Goal: Information Seeking & Learning: Check status

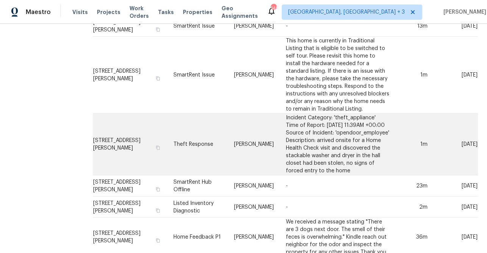
scroll to position [204, 0]
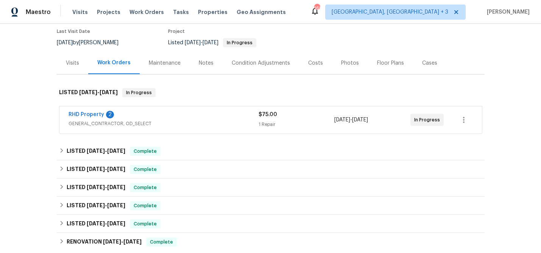
scroll to position [64, 0]
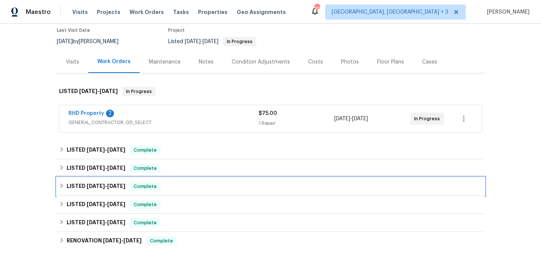
click at [92, 186] on span "6/5/25" at bounding box center [96, 186] width 18 height 5
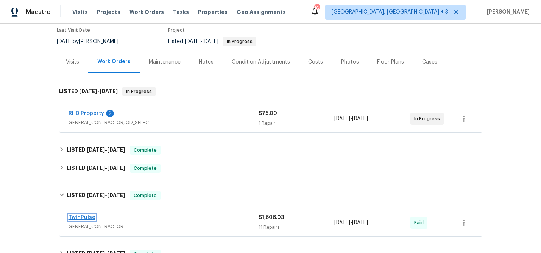
click at [85, 219] on link "TwinPulse" at bounding box center [82, 217] width 27 height 5
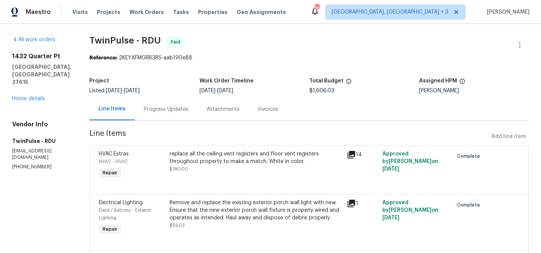
scroll to position [30, 0]
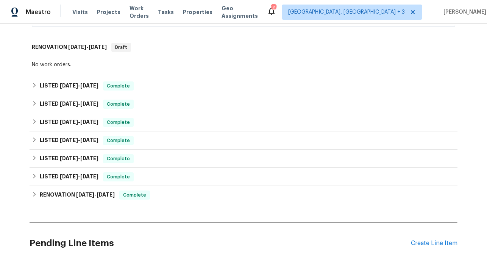
scroll to position [220, 0]
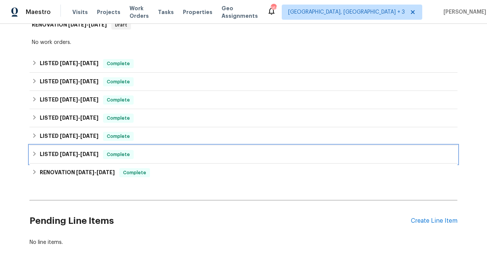
click at [83, 154] on span "8/20/24 - 8/20/24" at bounding box center [79, 153] width 39 height 5
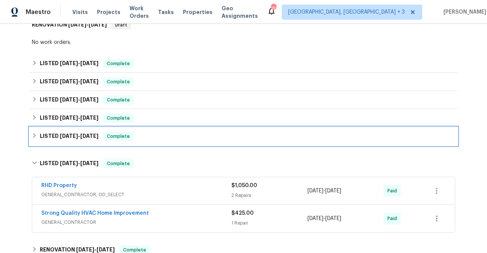
click at [88, 135] on span "[DATE]" at bounding box center [89, 135] width 18 height 5
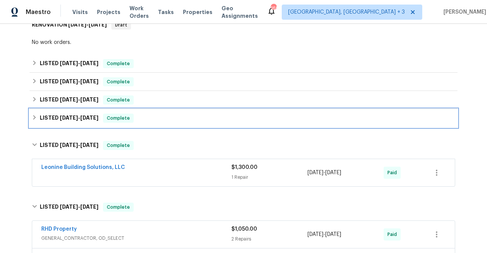
click at [78, 119] on span "2/9/25 - 4/4/25" at bounding box center [79, 117] width 39 height 5
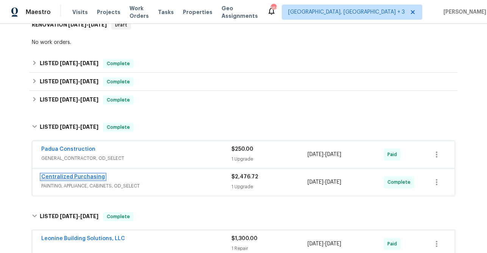
click at [80, 176] on link "Centralized Purchasing" at bounding box center [73, 176] width 64 height 5
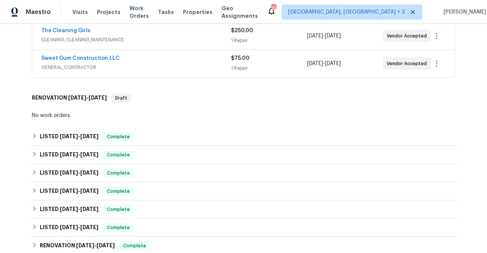
scroll to position [158, 0]
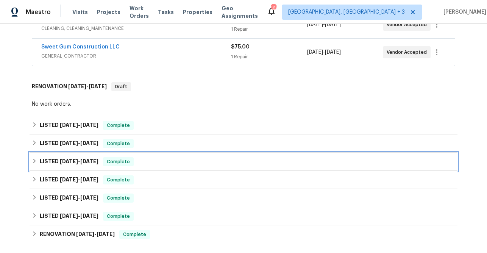
click at [80, 164] on h6 "LISTED 4/13/25 - 5/1/25" at bounding box center [69, 161] width 59 height 9
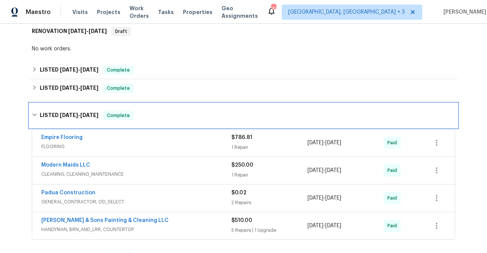
scroll to position [238, 0]
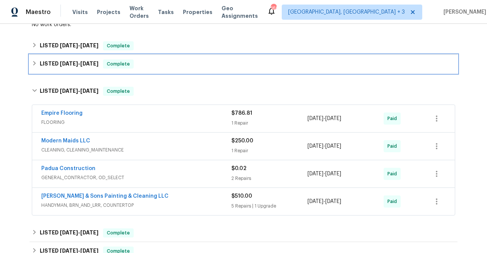
click at [78, 66] on span "6/20/25" at bounding box center [69, 63] width 18 height 5
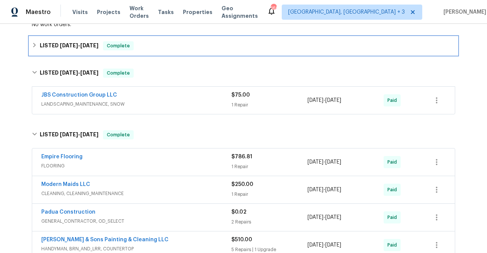
click at [72, 47] on span "6/26/25" at bounding box center [69, 45] width 18 height 5
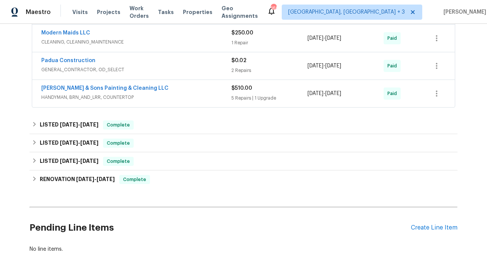
scroll to position [427, 0]
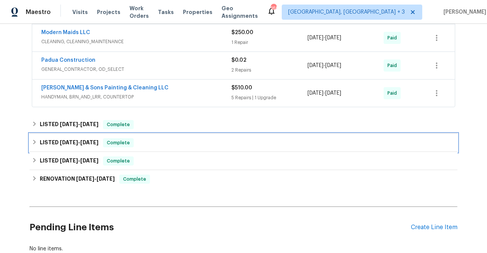
click at [70, 140] on span "[DATE]" at bounding box center [69, 142] width 18 height 5
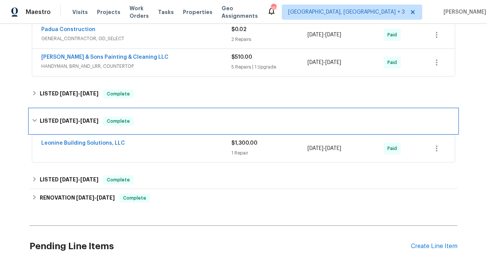
scroll to position [465, 0]
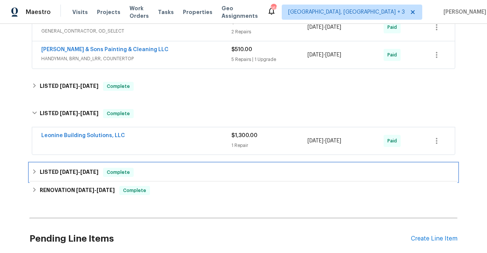
click at [77, 170] on span "[DATE]" at bounding box center [69, 171] width 18 height 5
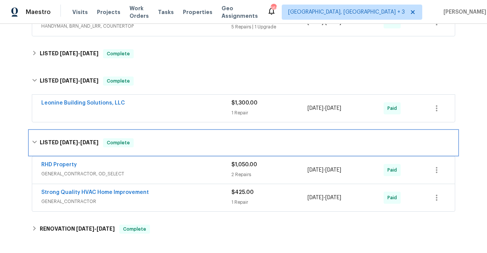
scroll to position [465, 0]
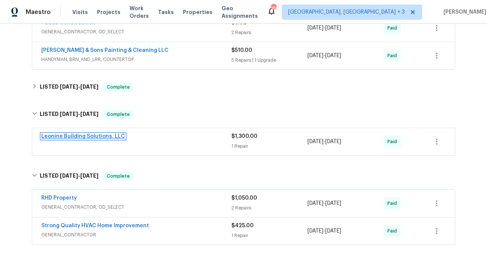
click at [69, 138] on link "Leonine Building Solutions, LLC" at bounding box center [83, 136] width 84 height 5
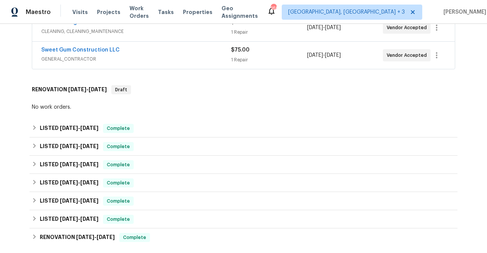
scroll to position [166, 0]
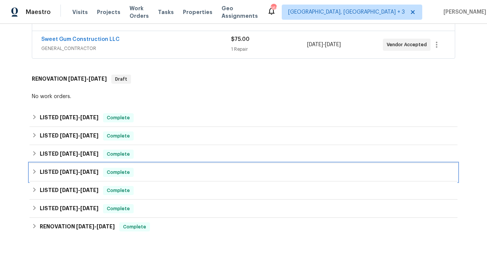
click at [75, 174] on span "[DATE]" at bounding box center [69, 171] width 18 height 5
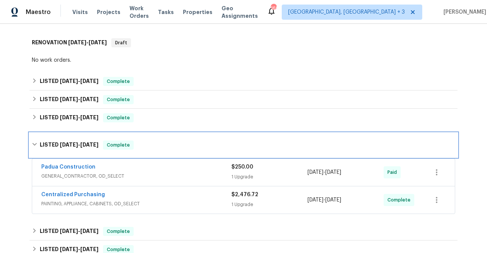
scroll to position [203, 0]
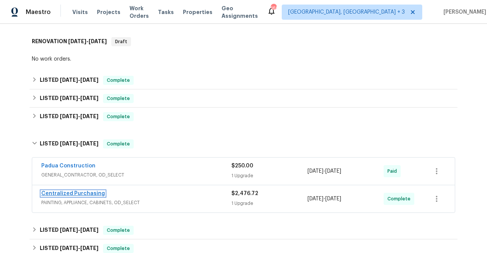
click at [67, 195] on link "Centralized Purchasing" at bounding box center [73, 193] width 64 height 5
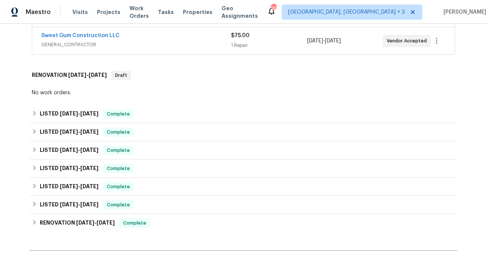
scroll to position [170, 0]
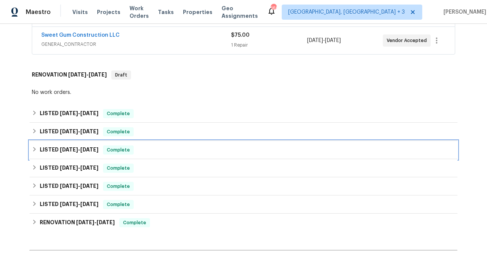
click at [75, 152] on span "[DATE]" at bounding box center [69, 149] width 18 height 5
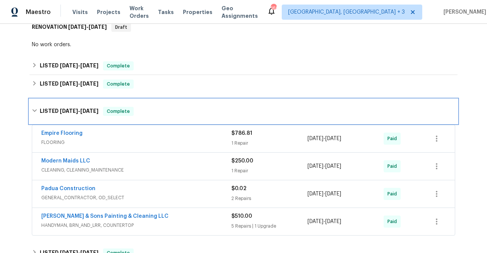
scroll to position [235, 0]
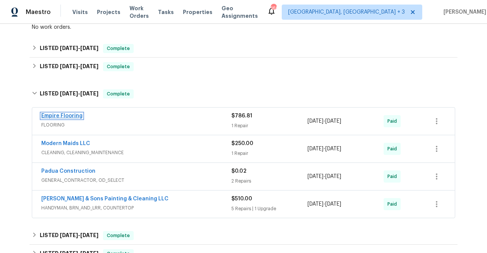
click at [70, 115] on link "Empire Flooring" at bounding box center [61, 115] width 41 height 5
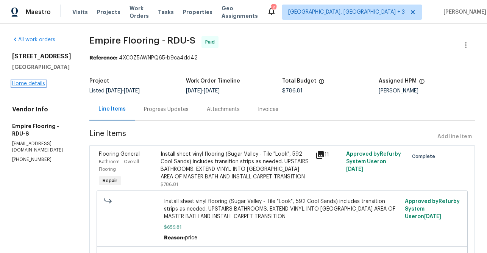
click at [25, 84] on link "Home details" at bounding box center [28, 83] width 33 height 5
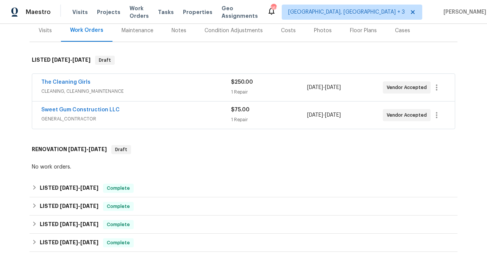
scroll to position [164, 0]
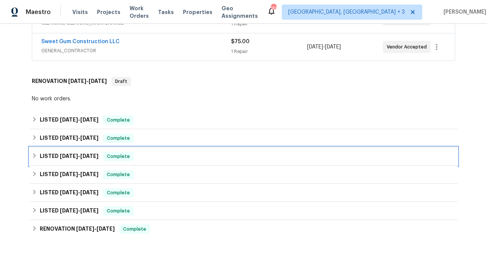
click at [66, 155] on span "[DATE]" at bounding box center [69, 155] width 18 height 5
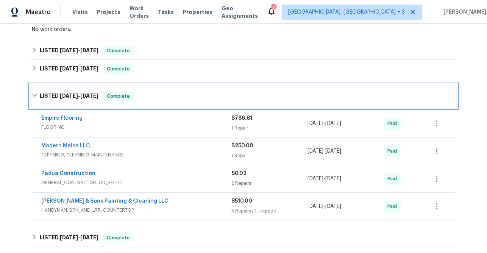
scroll to position [303, 0]
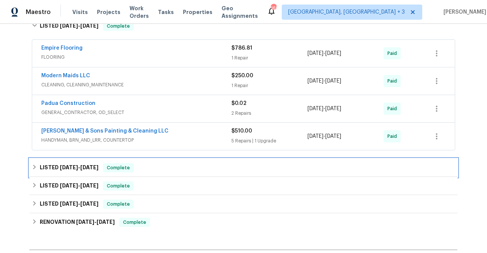
click at [82, 165] on span "[DATE]" at bounding box center [89, 167] width 18 height 5
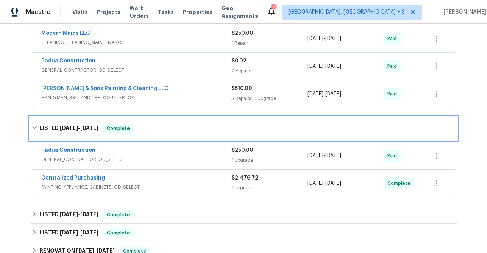
scroll to position [387, 0]
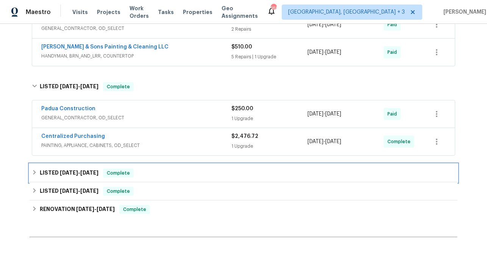
click at [72, 170] on span "[DATE]" at bounding box center [69, 172] width 18 height 5
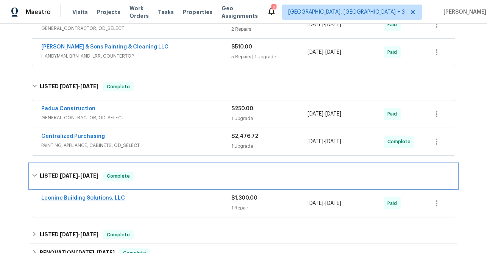
scroll to position [463, 0]
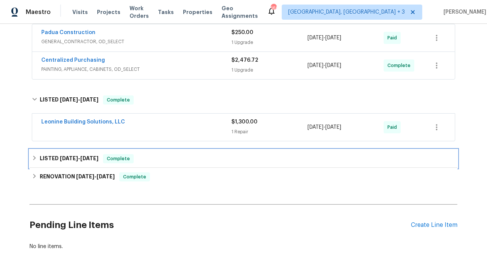
click at [84, 159] on span "[DATE] - [DATE]" at bounding box center [79, 158] width 39 height 5
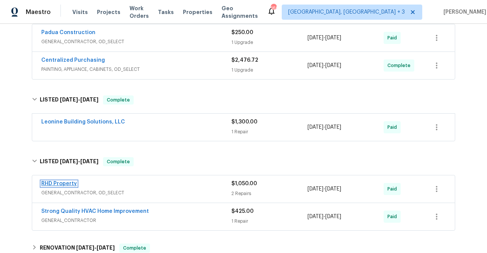
click at [62, 182] on link "RHD Property" at bounding box center [59, 183] width 36 height 5
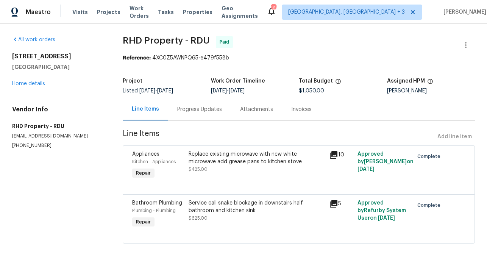
scroll to position [12, 0]
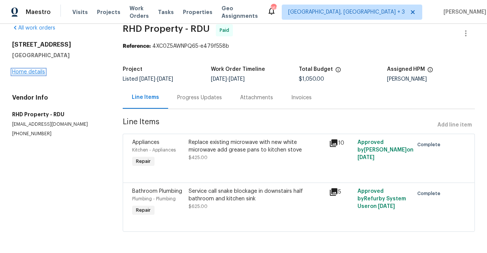
click at [34, 72] on link "Home details" at bounding box center [28, 71] width 33 height 5
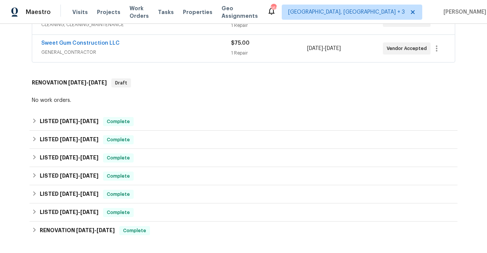
scroll to position [162, 0]
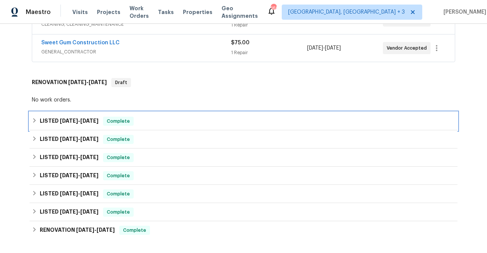
click at [74, 123] on span "[DATE]" at bounding box center [69, 120] width 18 height 5
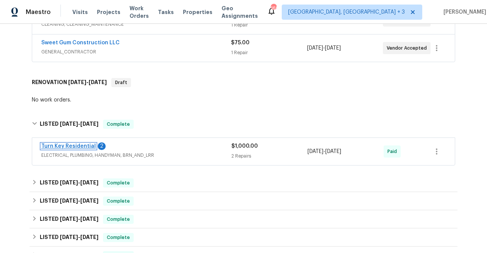
click at [70, 147] on link "Turn Key Residential" at bounding box center [68, 146] width 55 height 5
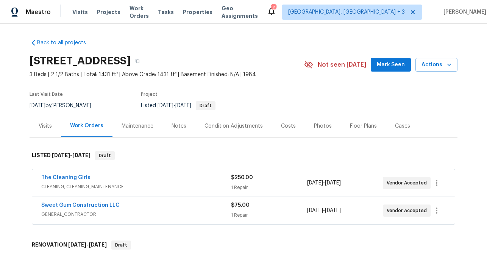
click at [320, 126] on div "Photos" at bounding box center [323, 126] width 18 height 8
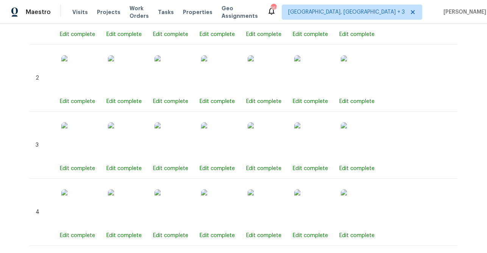
scroll to position [443, 0]
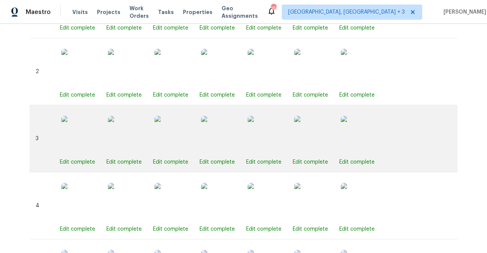
click at [229, 138] on img at bounding box center [220, 135] width 38 height 38
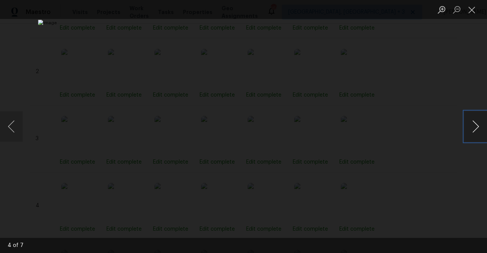
click at [474, 129] on button "Next image" at bounding box center [475, 126] width 23 height 30
click at [472, 9] on button "Close lightbox" at bounding box center [471, 9] width 15 height 13
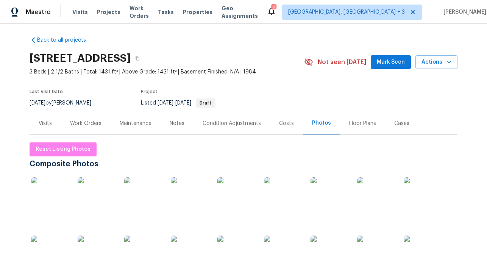
scroll to position [92, 0]
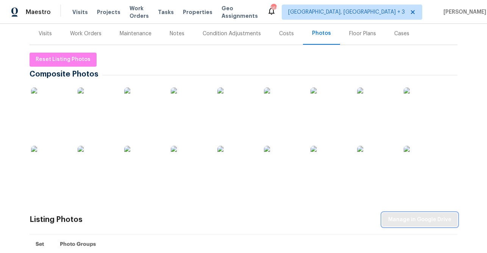
click at [423, 220] on span "Manage in Google Drive" at bounding box center [419, 219] width 63 height 9
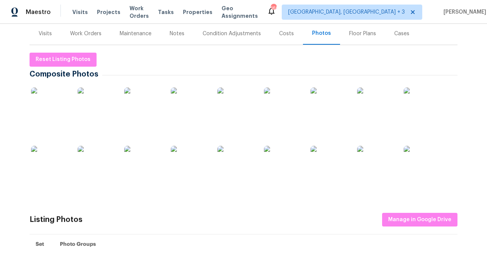
click at [178, 34] on div "Notes" at bounding box center [177, 34] width 15 height 8
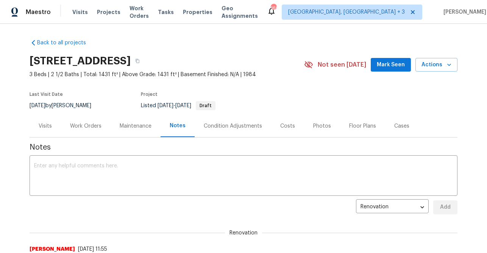
click at [82, 124] on div "Work Orders" at bounding box center [85, 126] width 31 height 8
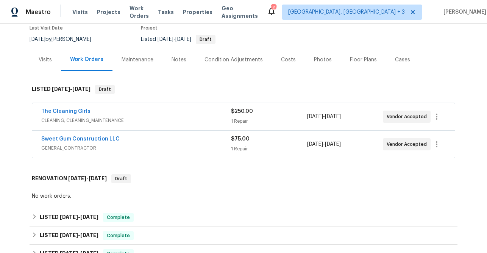
scroll to position [122, 0]
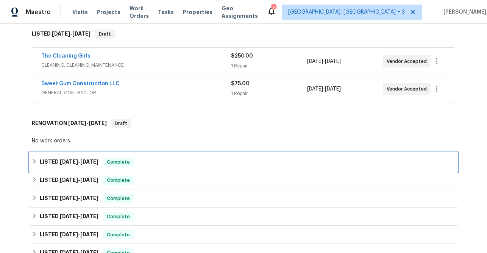
click at [66, 164] on span "6/26/25" at bounding box center [69, 161] width 18 height 5
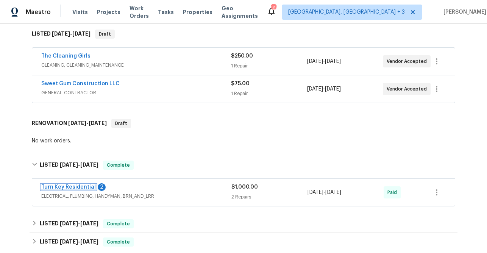
click at [67, 187] on link "Turn Key Residential" at bounding box center [68, 186] width 55 height 5
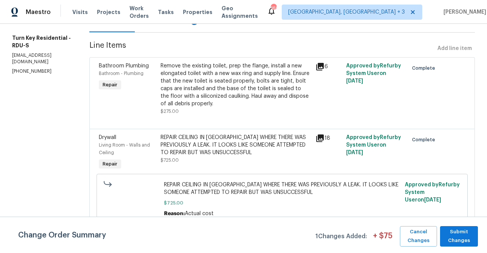
scroll to position [90, 0]
click at [417, 239] on span "Cancel Changes" at bounding box center [419, 236] width 30 height 17
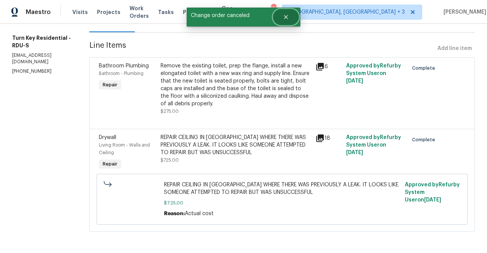
click at [286, 16] on icon "Close" at bounding box center [286, 17] width 4 height 4
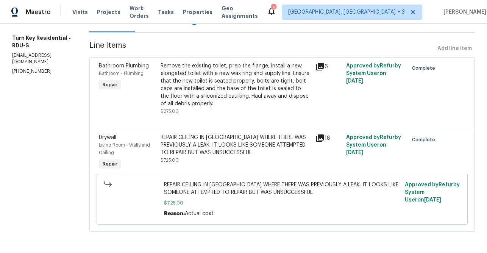
scroll to position [0, 0]
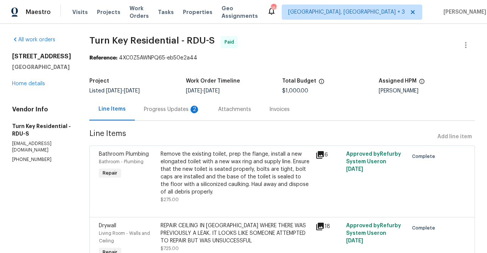
click at [181, 106] on div "Progress Updates 2" at bounding box center [172, 110] width 56 height 8
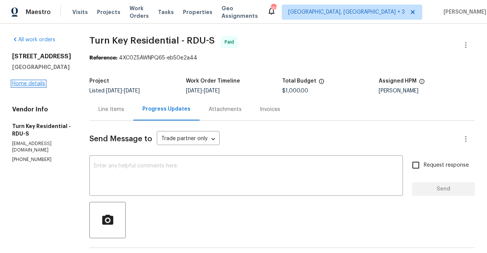
click at [25, 84] on link "Home details" at bounding box center [28, 83] width 33 height 5
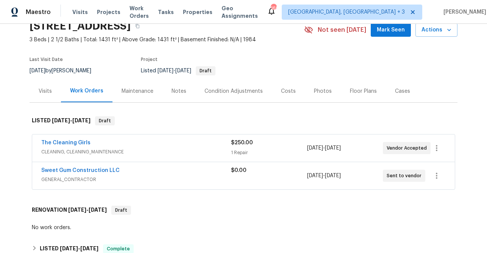
scroll to position [42, 0]
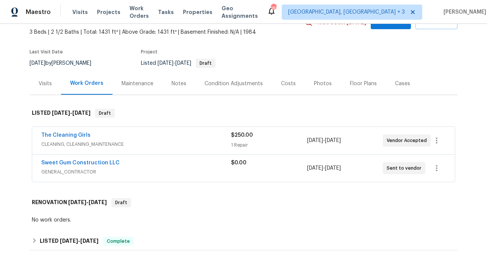
click at [176, 83] on div "Notes" at bounding box center [179, 84] width 15 height 8
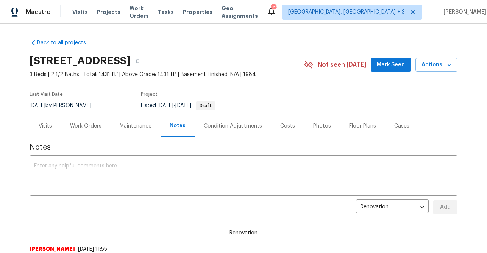
click at [46, 125] on div "Visits" at bounding box center [45, 126] width 13 height 8
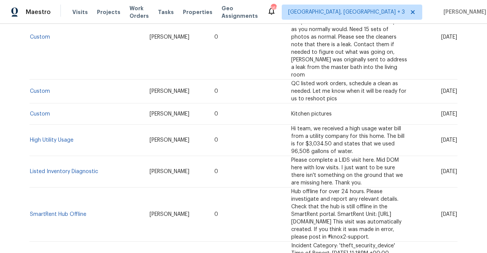
scroll to position [402, 0]
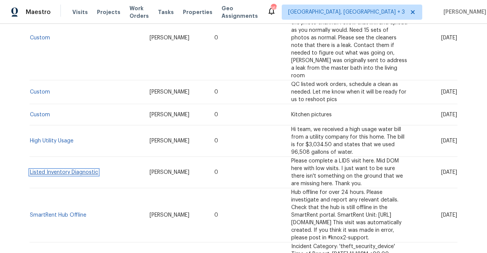
click at [75, 170] on link "Listed Inventory Diagnostic" at bounding box center [64, 172] width 68 height 5
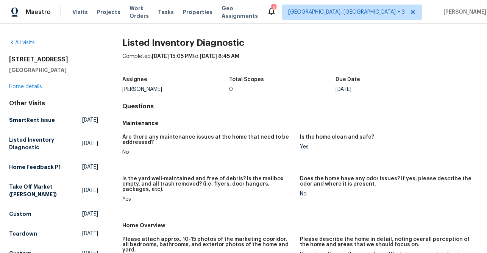
scroll to position [1, 0]
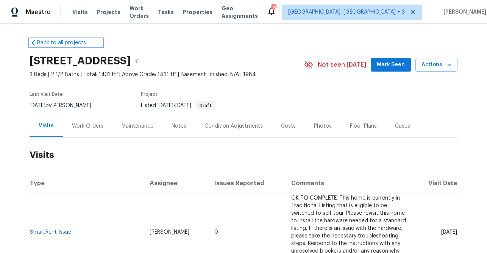
click at [45, 44] on link "Back to all projects" at bounding box center [66, 43] width 73 height 8
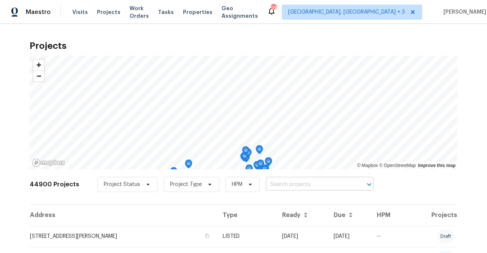
click at [275, 188] on input "text" at bounding box center [309, 185] width 87 height 12
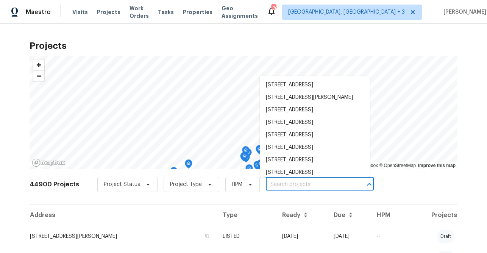
paste input "[STREET_ADDRESS]"
type input "[STREET_ADDRESS]"
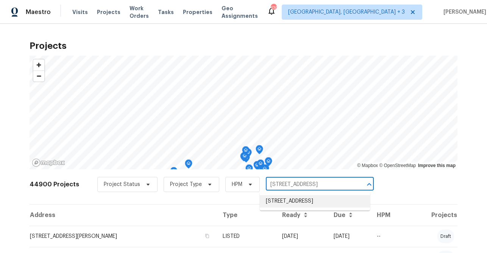
click at [278, 200] on li "[STREET_ADDRESS]" at bounding box center [315, 201] width 110 height 12
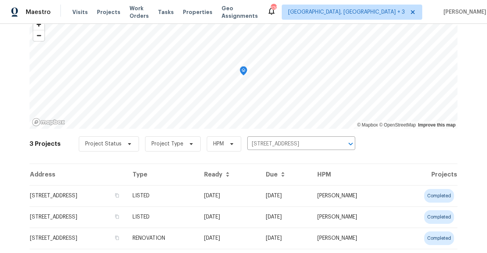
scroll to position [61, 0]
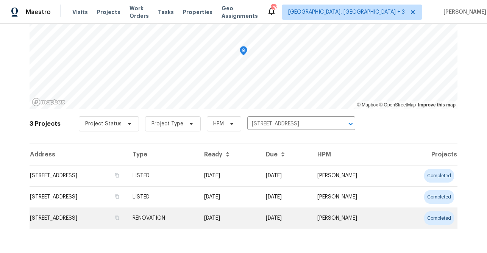
click at [109, 215] on td "[STREET_ADDRESS]" at bounding box center [78, 218] width 97 height 21
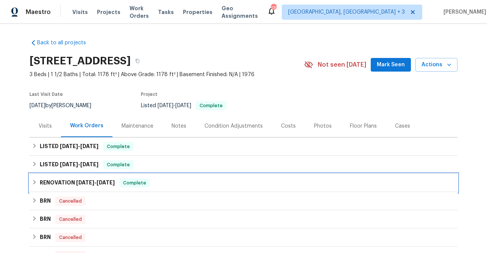
click at [74, 183] on h6 "RENOVATION [DATE] - [DATE]" at bounding box center [77, 182] width 75 height 9
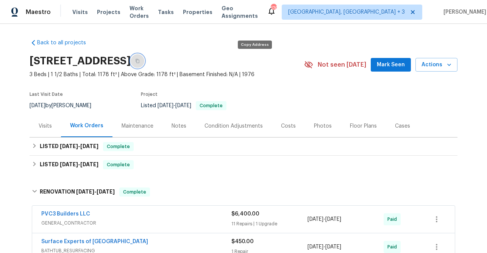
click at [139, 62] on icon "button" at bounding box center [138, 61] width 4 height 4
click at [48, 122] on div "Visits" at bounding box center [45, 126] width 13 height 8
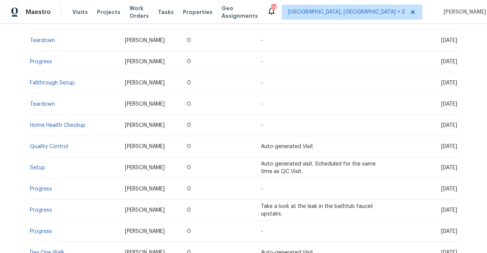
scroll to position [506, 0]
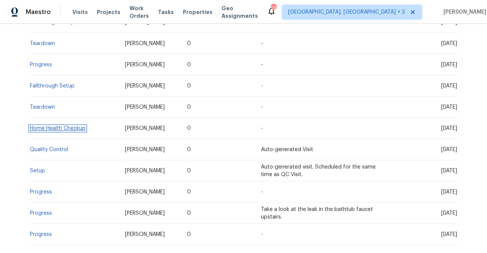
click at [59, 126] on link "Home Health Checkup" at bounding box center [58, 128] width 56 height 5
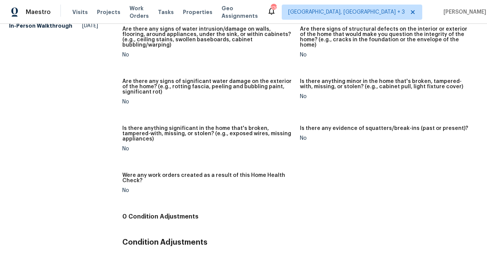
scroll to position [542, 0]
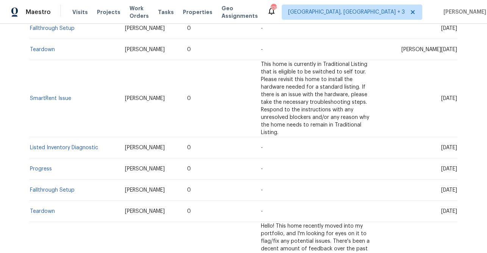
scroll to position [229, 0]
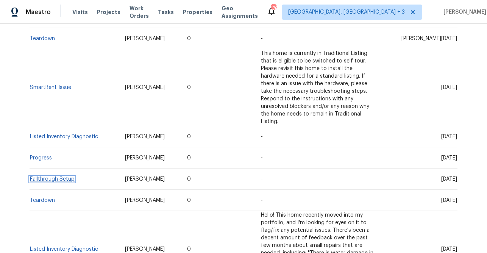
click at [59, 176] on link "Fallthrough Setup" at bounding box center [52, 178] width 45 height 5
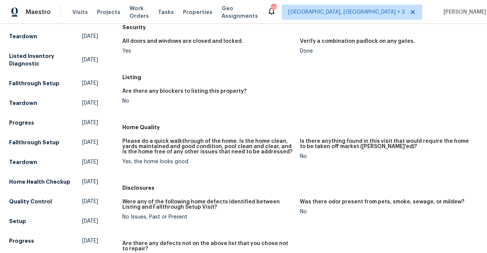
scroll to position [230, 0]
